Goal: Task Accomplishment & Management: Complete application form

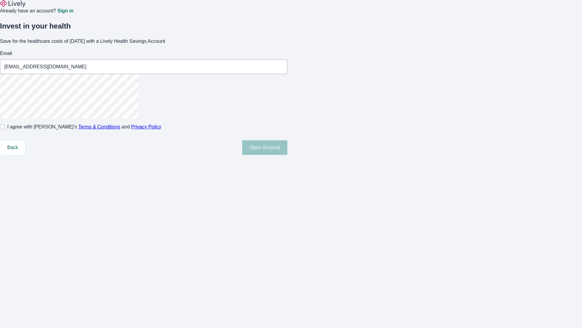
click at [5, 129] on input "I agree with Lively’s Terms & Conditions and Privacy Policy" at bounding box center [2, 126] width 5 height 5
checkbox input "true"
click at [287, 155] on button "Open Account" at bounding box center [264, 147] width 45 height 15
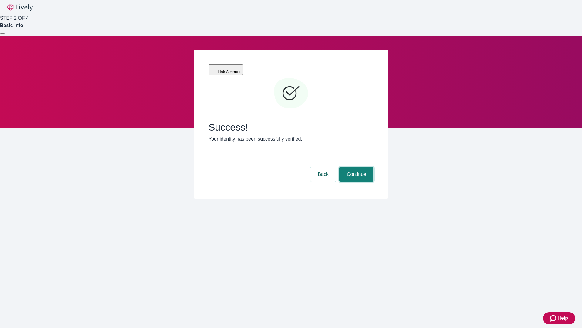
click at [356, 167] on button "Continue" at bounding box center [357, 174] width 34 height 15
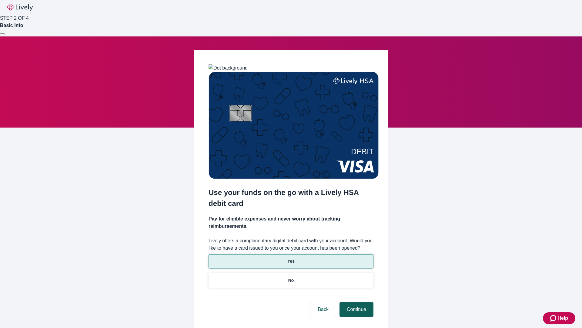
click at [291, 258] on p "Yes" at bounding box center [290, 261] width 7 height 6
click at [356, 302] on button "Continue" at bounding box center [357, 309] width 34 height 15
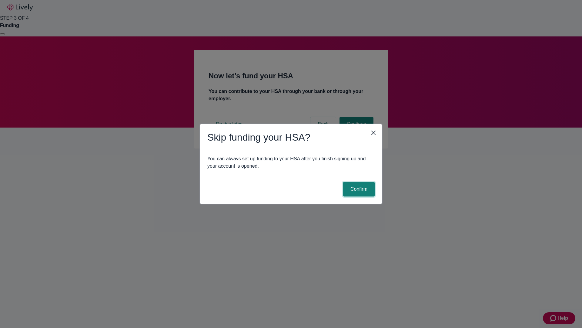
click at [358, 189] on button "Confirm" at bounding box center [359, 189] width 32 height 15
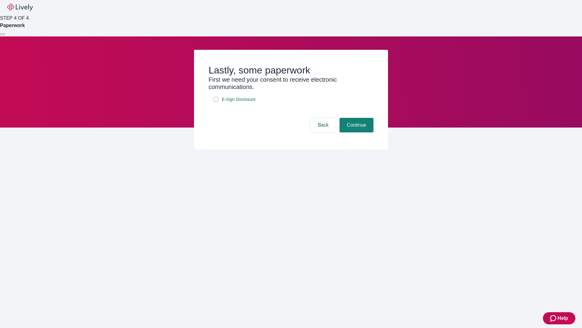
click at [216, 102] on input "E-Sign Disclosure" at bounding box center [216, 99] width 5 height 5
checkbox input "true"
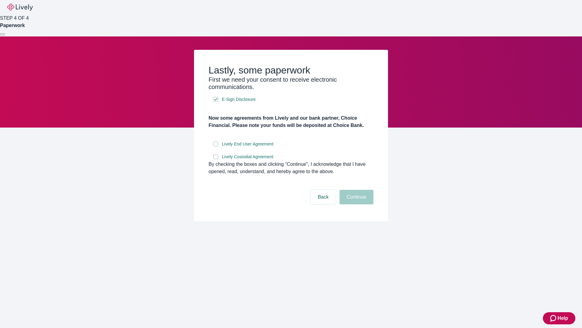
click at [216, 146] on input "Lively End User Agreement" at bounding box center [216, 143] width 5 height 5
checkbox input "true"
click at [216, 159] on input "Lively Custodial Agreement" at bounding box center [216, 156] width 5 height 5
checkbox input "true"
click at [356, 204] on button "Continue" at bounding box center [357, 197] width 34 height 15
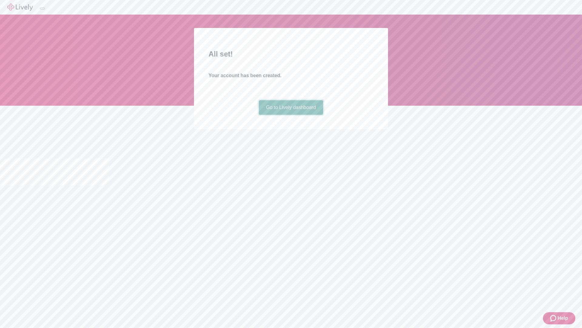
click at [291, 115] on link "Go to Lively dashboard" at bounding box center [291, 107] width 65 height 15
